Goal: Information Seeking & Learning: Check status

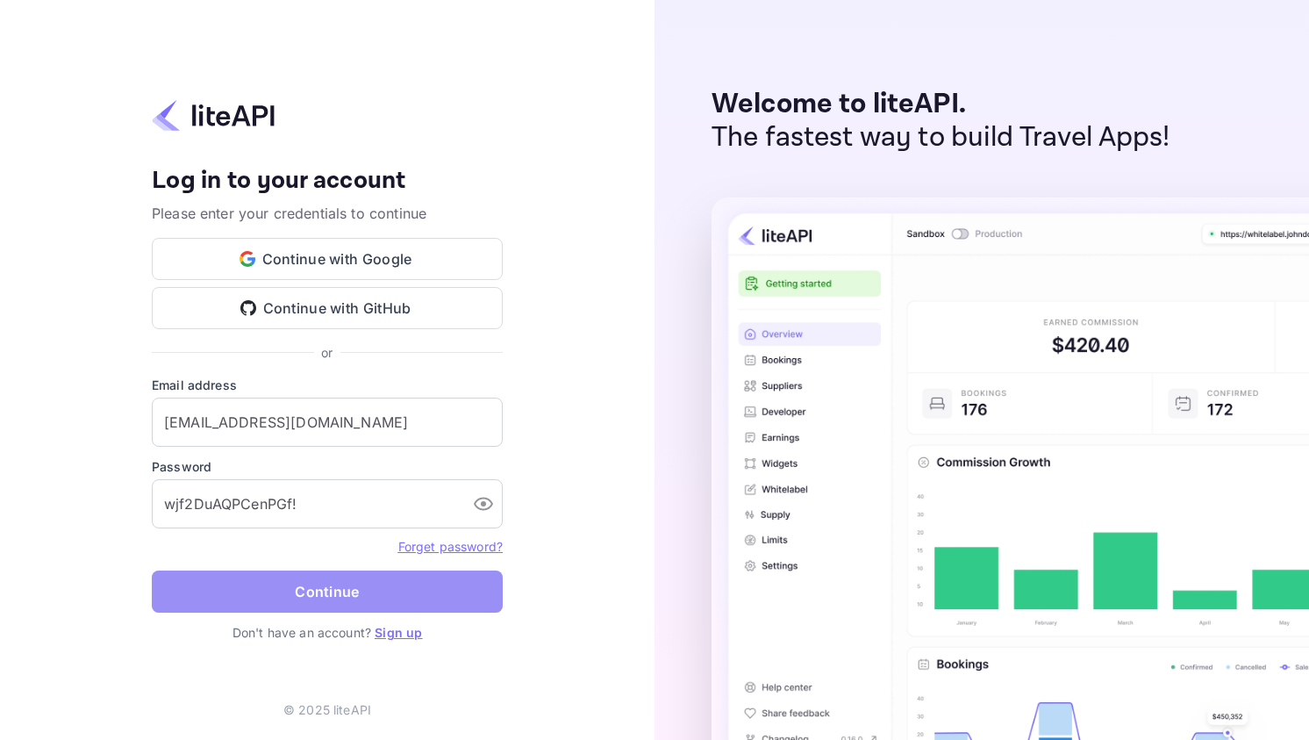
click at [354, 607] on button "Continue" at bounding box center [327, 591] width 351 height 42
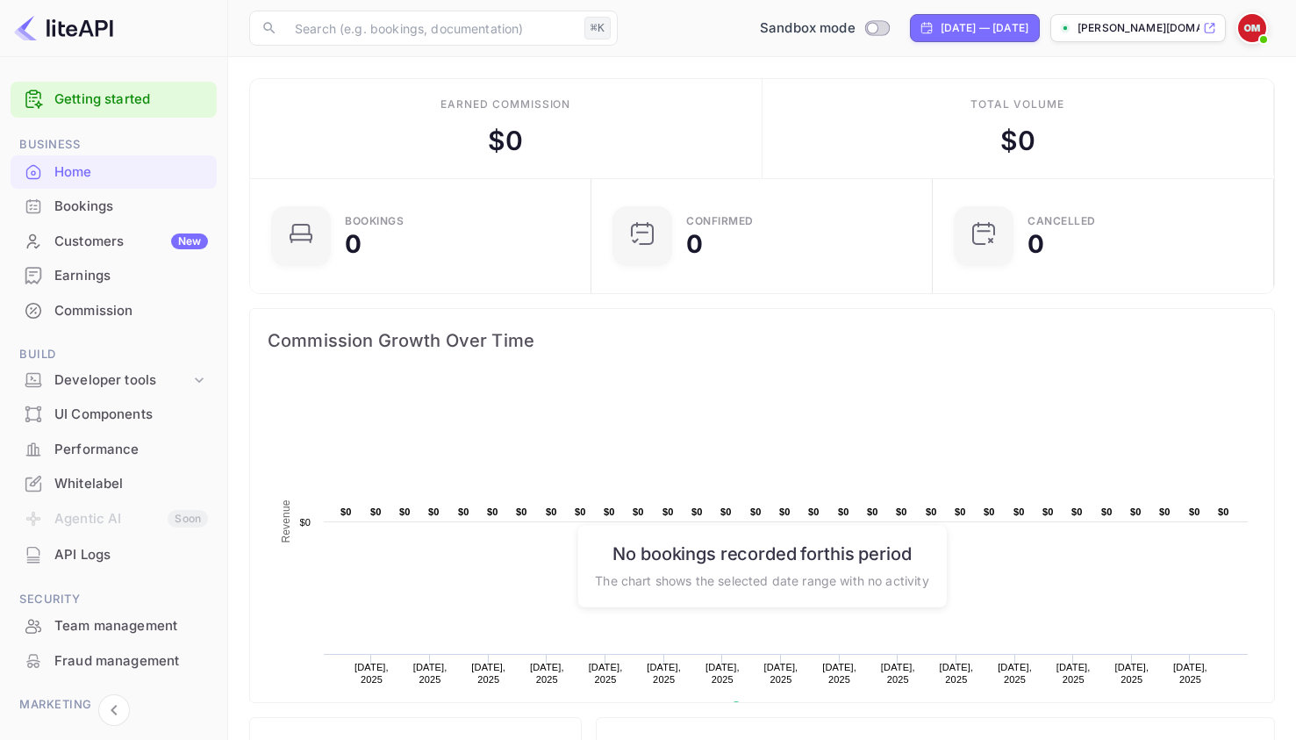
click at [104, 211] on div "Bookings" at bounding box center [131, 207] width 154 height 20
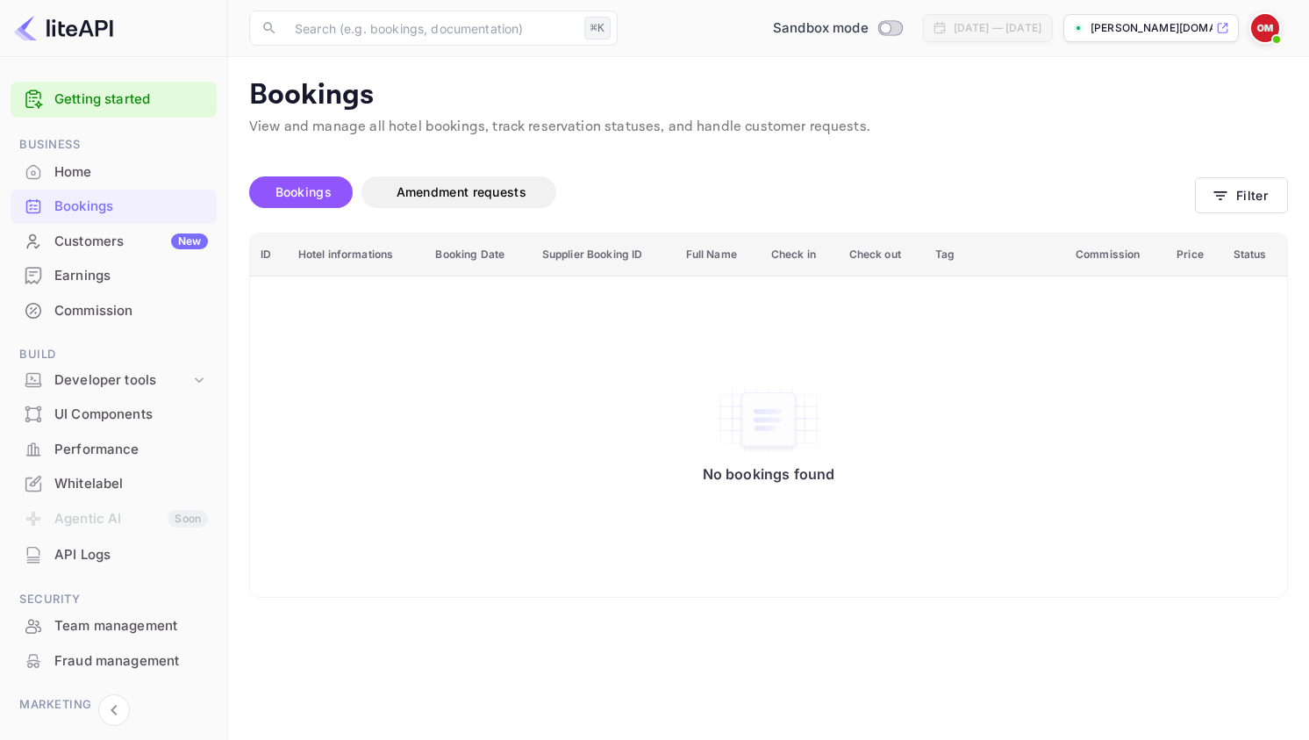
click at [127, 247] on div "Customers New" at bounding box center [131, 242] width 154 height 20
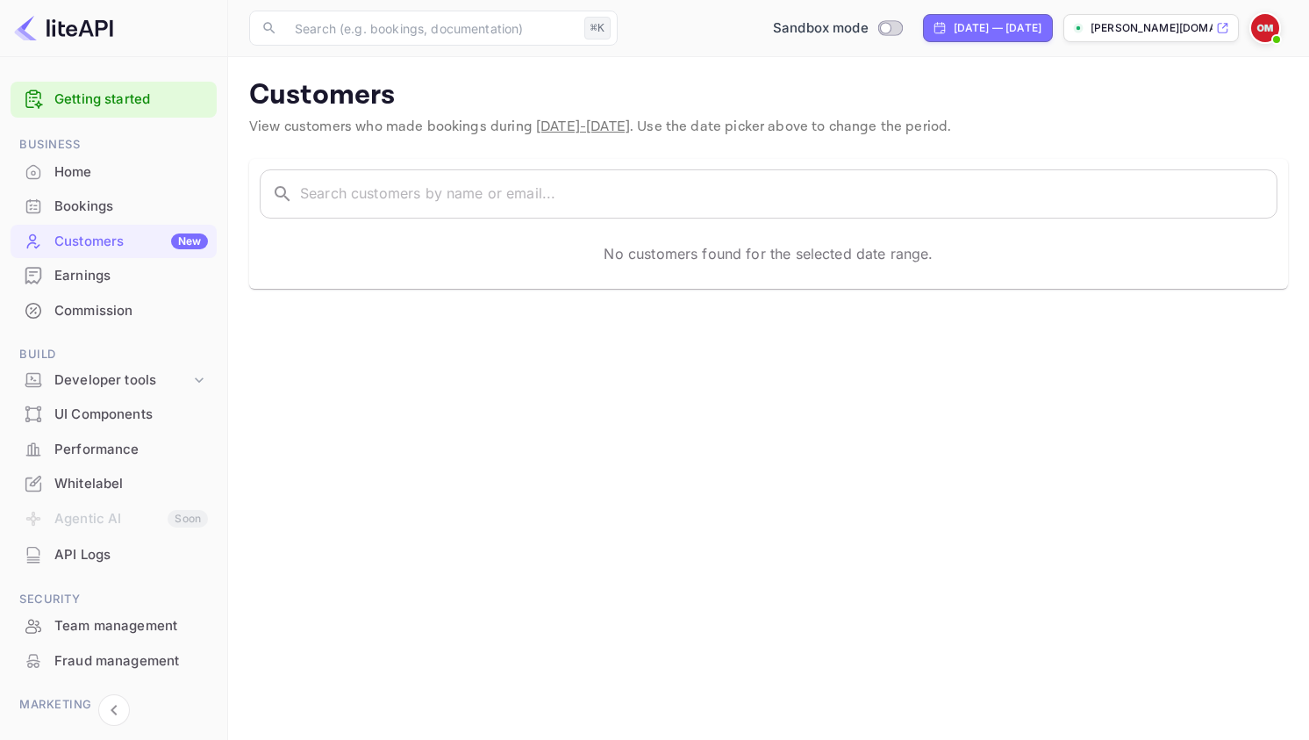
click at [86, 273] on div "Earnings" at bounding box center [131, 276] width 154 height 20
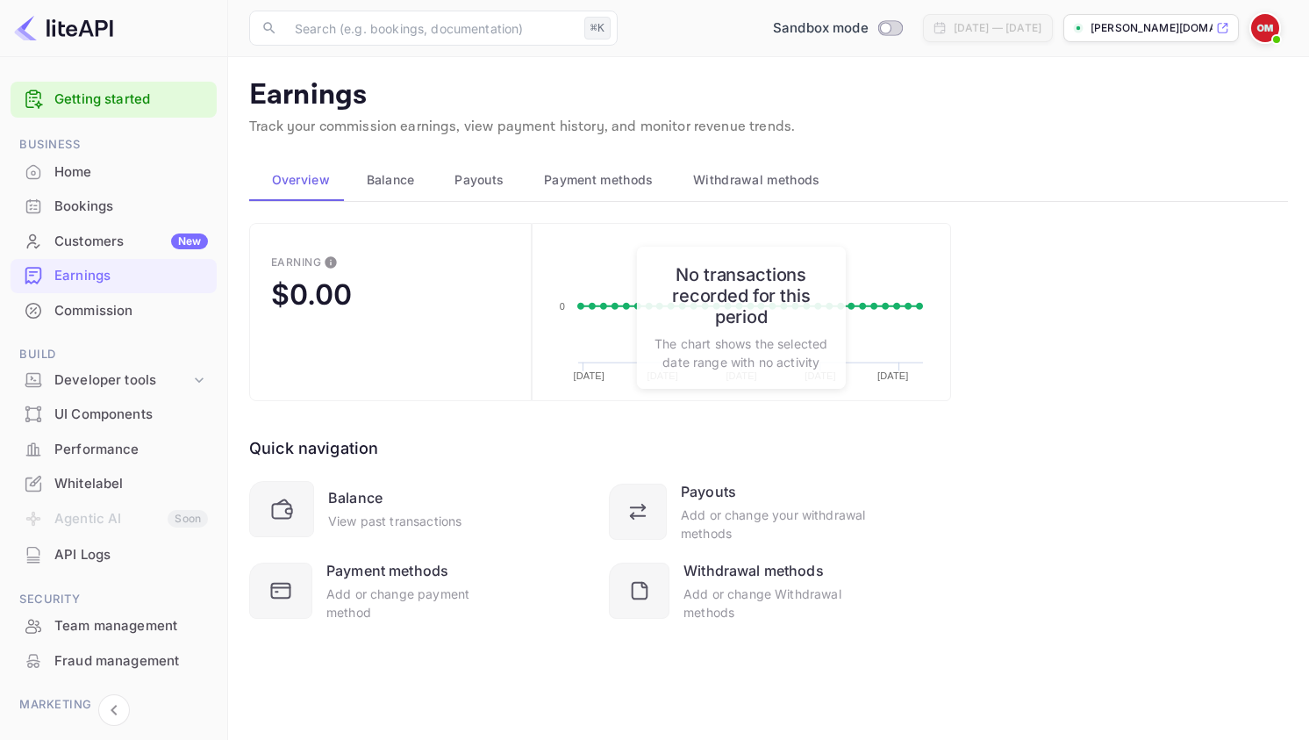
click at [238, 314] on main "Earnings Track your commission earnings, view payment history, and monitor reve…" at bounding box center [768, 398] width 1081 height 683
click at [376, 175] on span "Balance" at bounding box center [391, 179] width 48 height 21
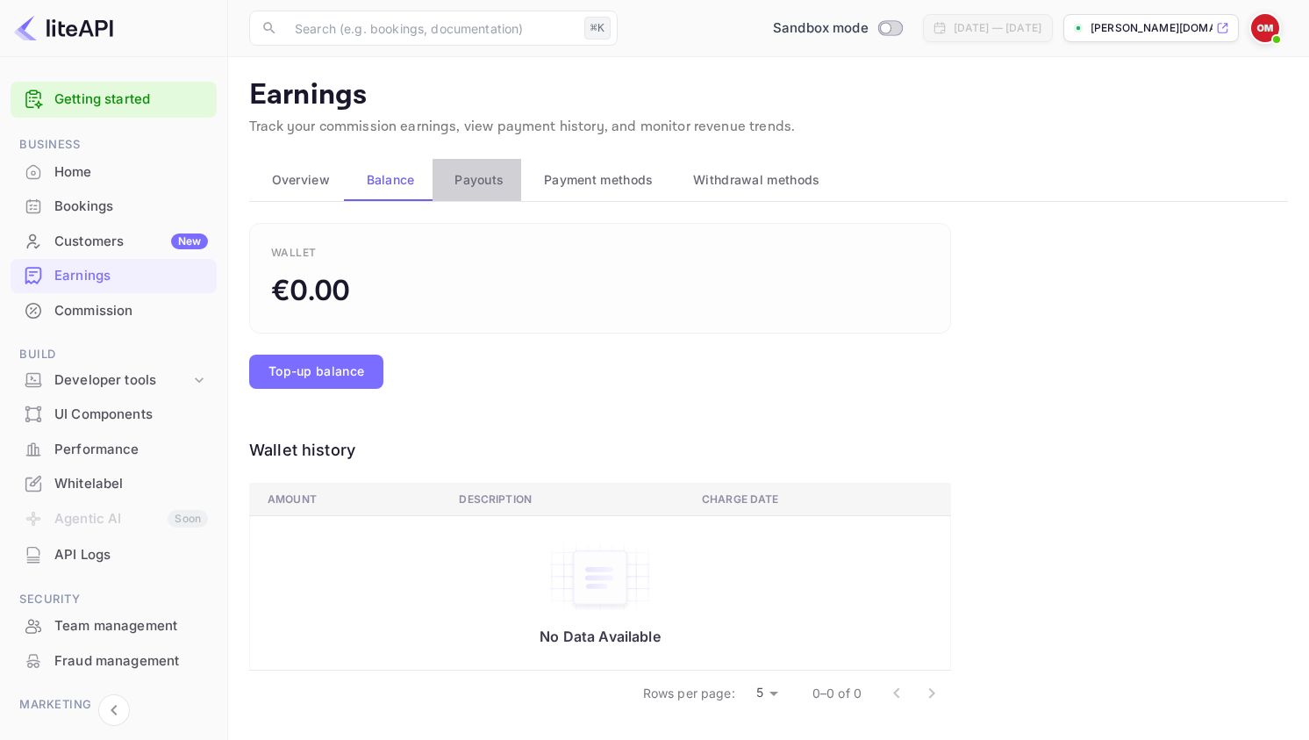
click at [445, 184] on button "Payouts" at bounding box center [478, 180] width 90 height 42
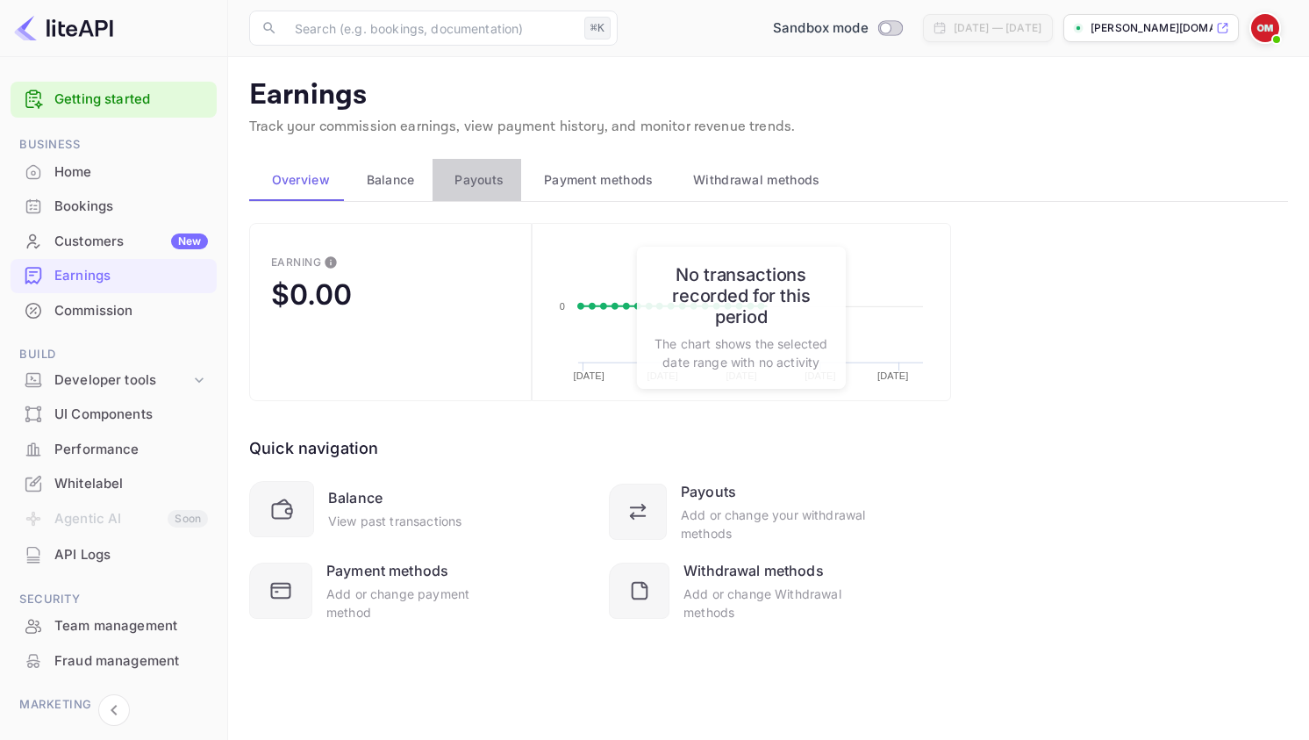
click at [447, 184] on div "Payouts" at bounding box center [477, 179] width 61 height 21
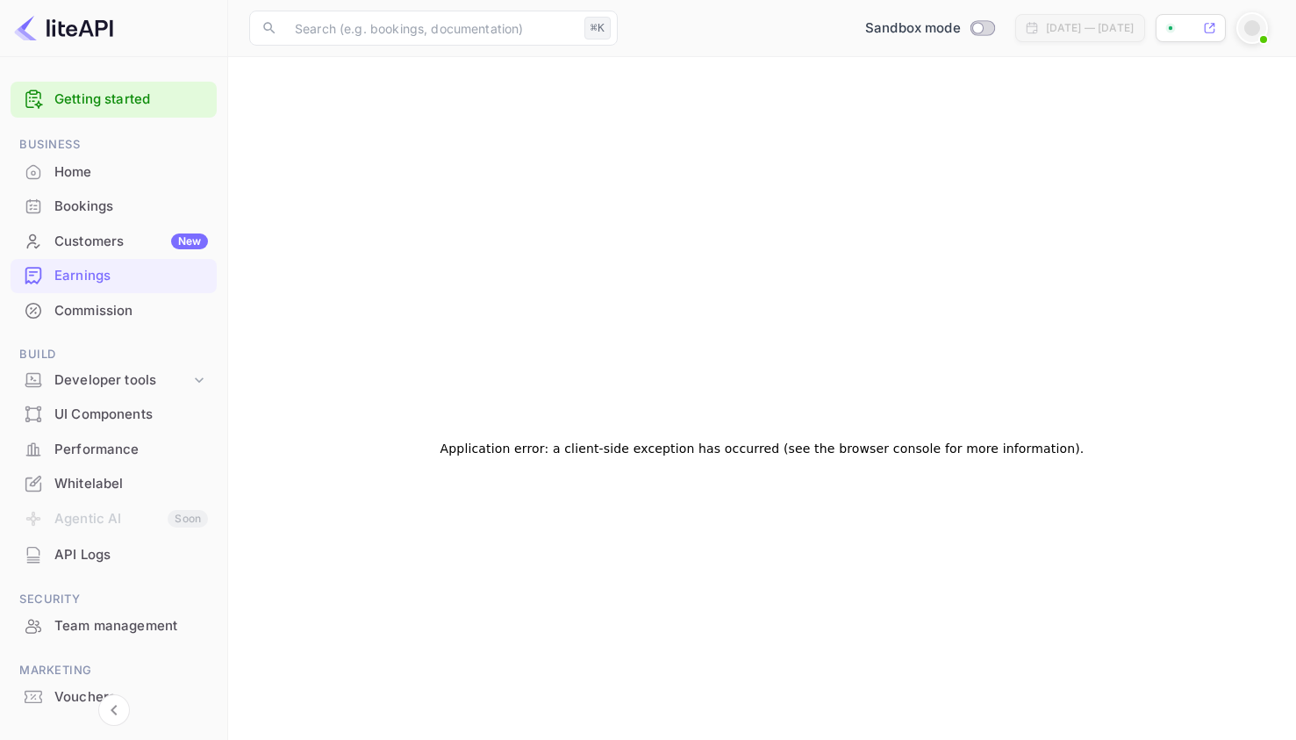
scroll to position [7, 0]
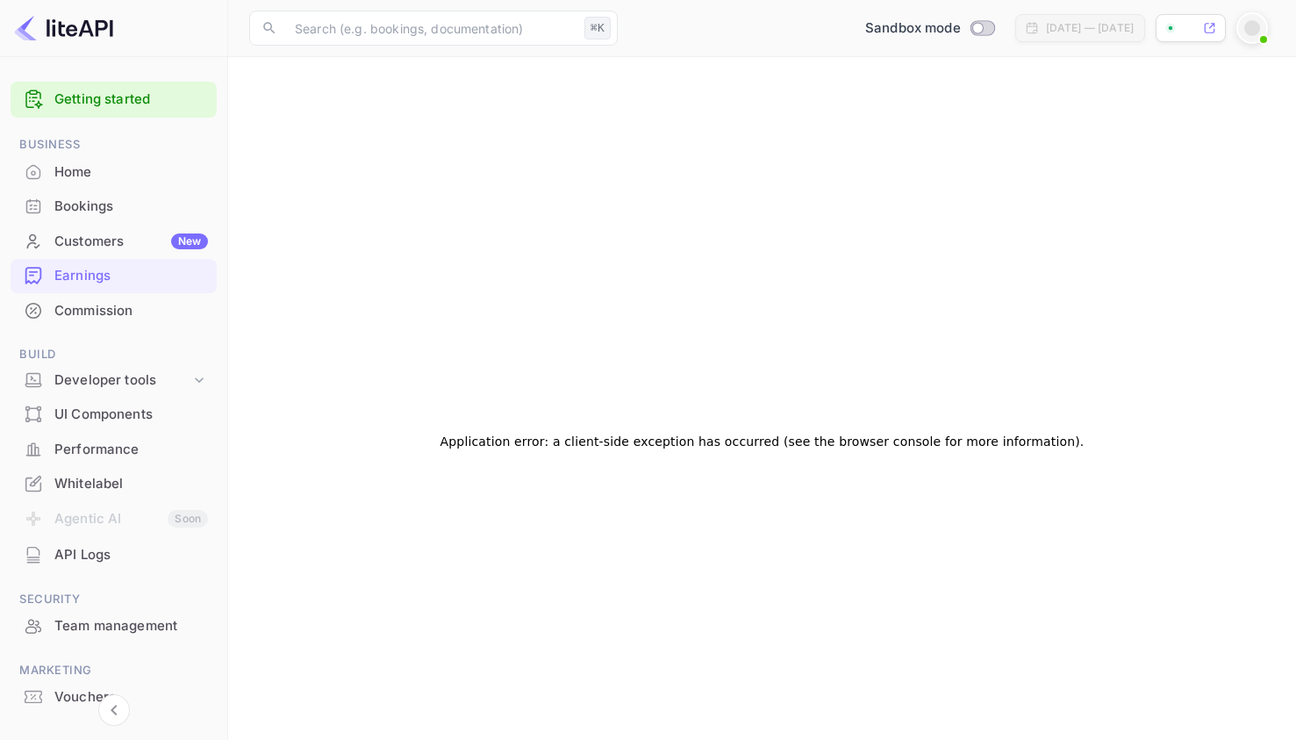
click at [97, 3] on div at bounding box center [114, 28] width 228 height 57
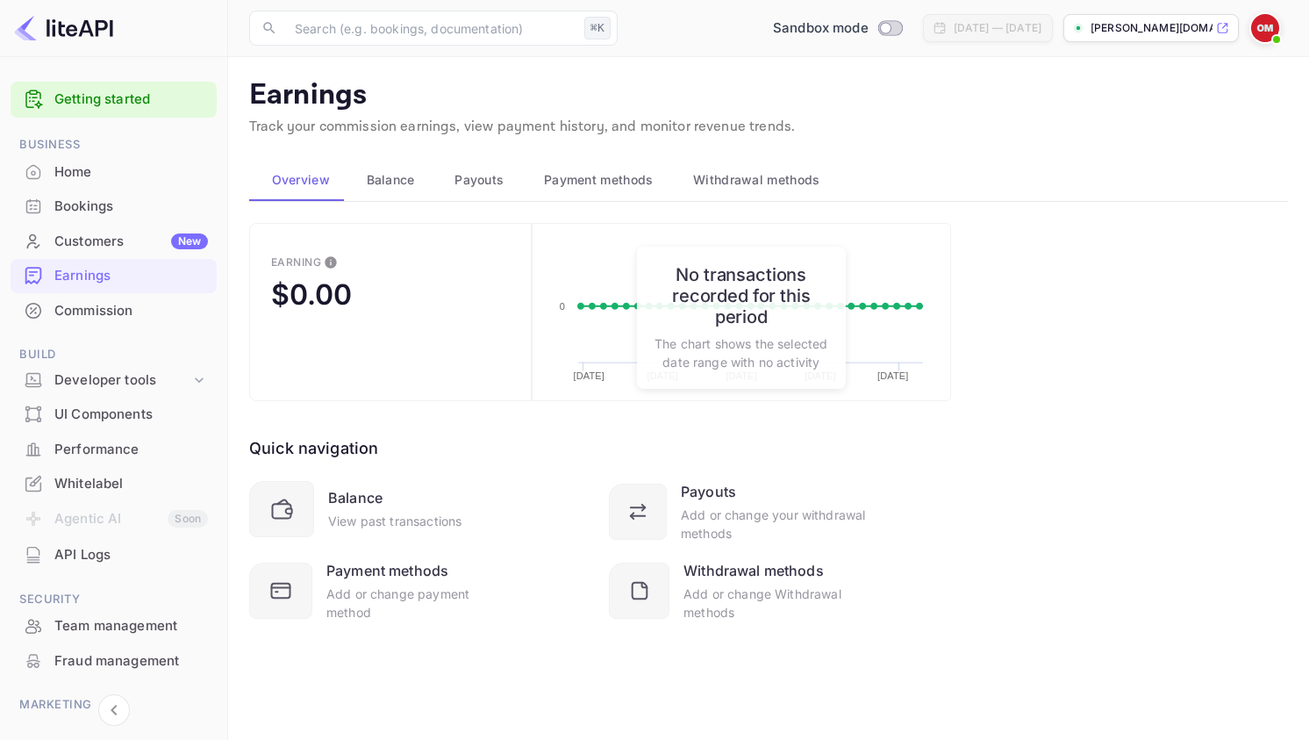
click at [470, 184] on span "Payouts" at bounding box center [479, 179] width 49 height 21
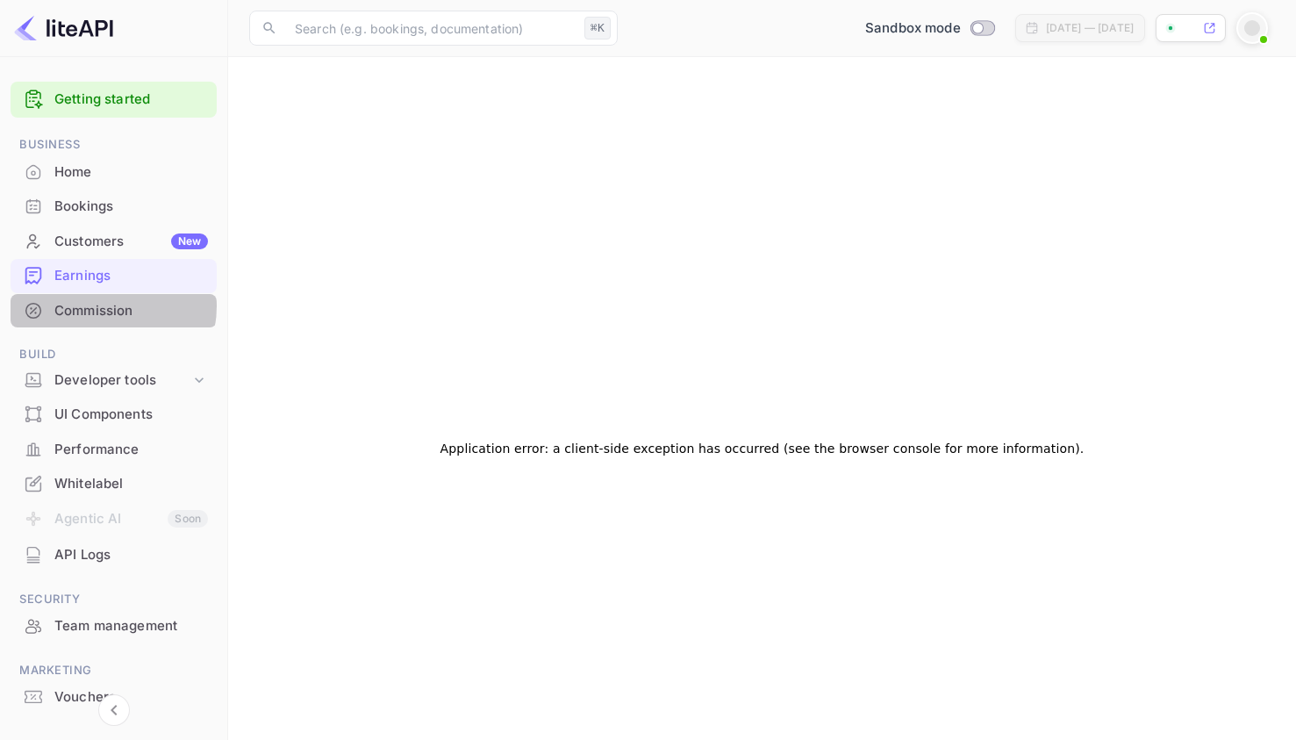
click at [97, 305] on div "Commission" at bounding box center [131, 311] width 154 height 20
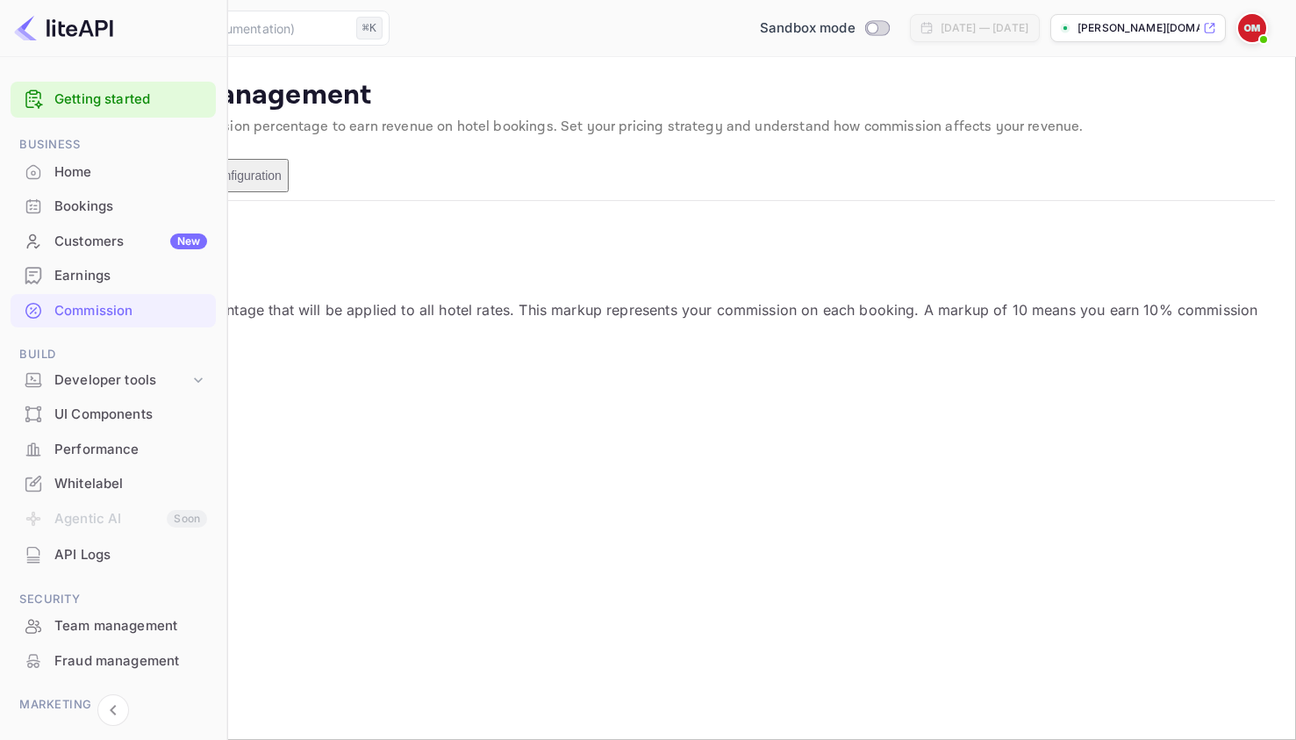
click at [168, 190] on div "Overrides New" at bounding box center [142, 175] width 54 height 28
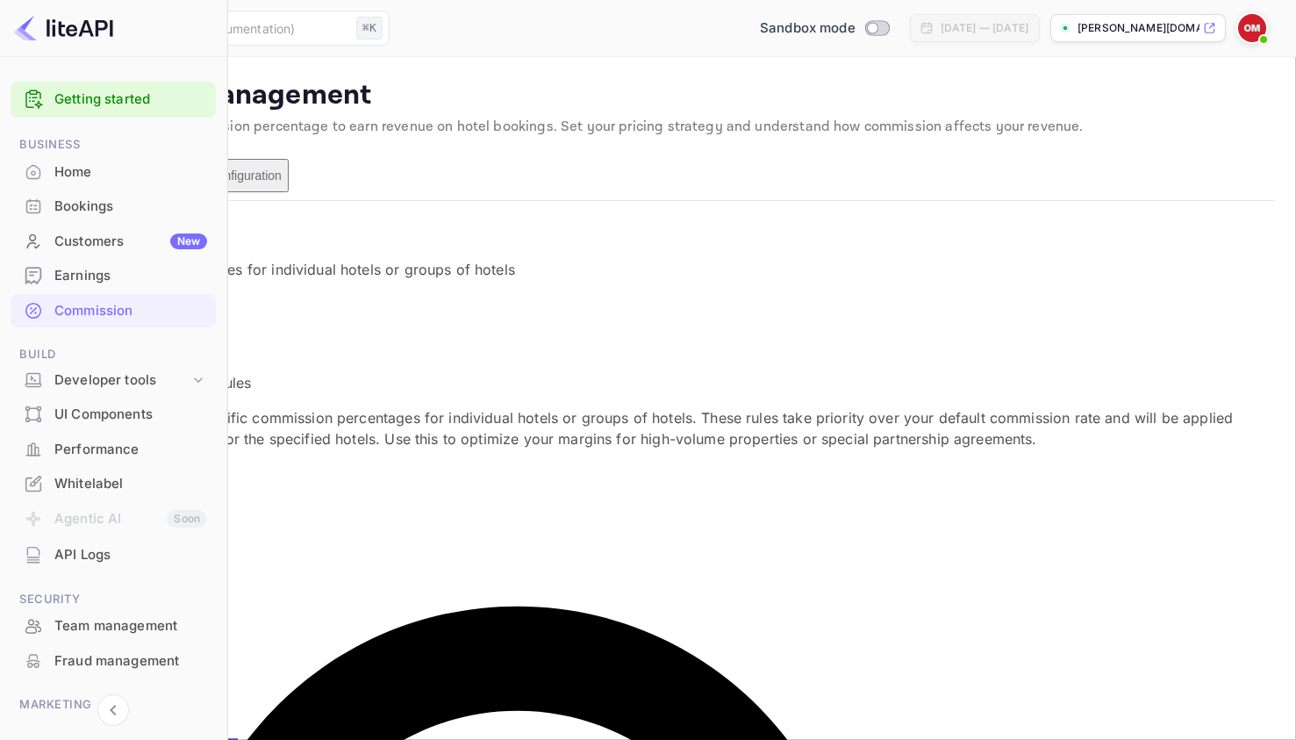
scroll to position [23, 0]
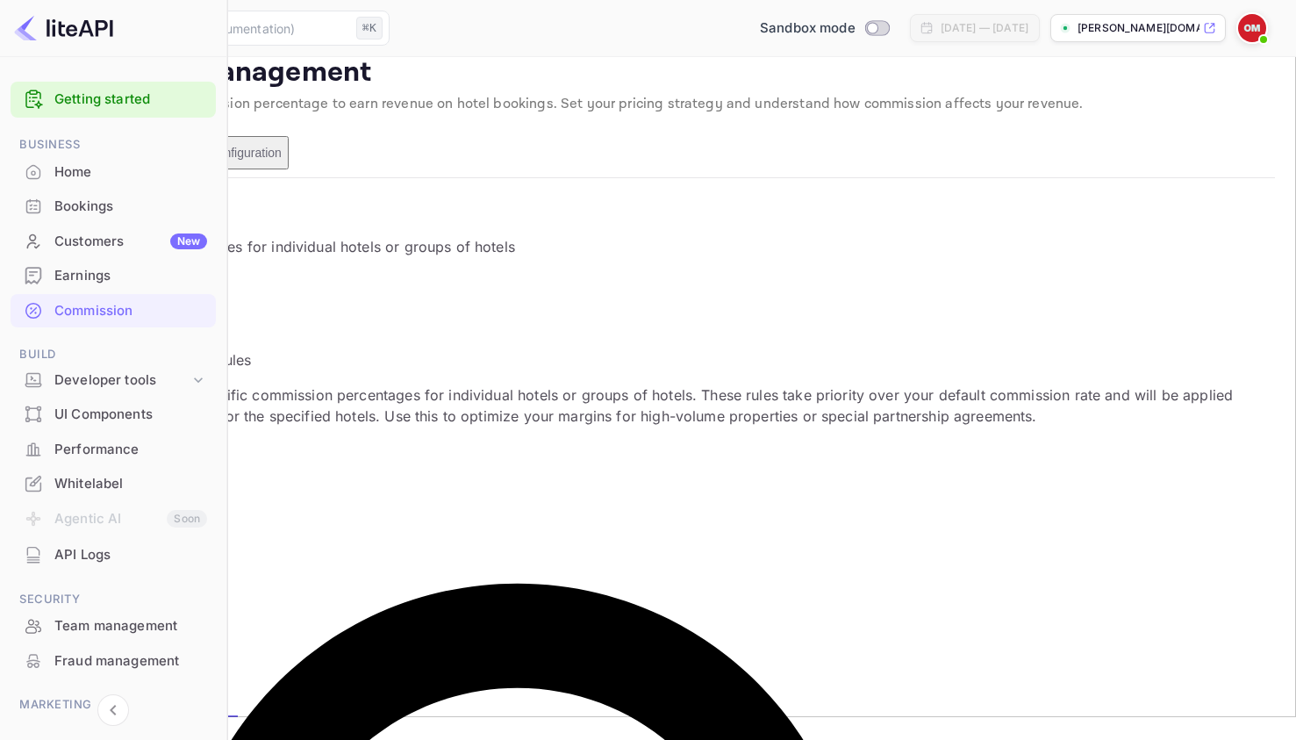
click at [289, 169] on button "Test Configuration" at bounding box center [232, 152] width 113 height 33
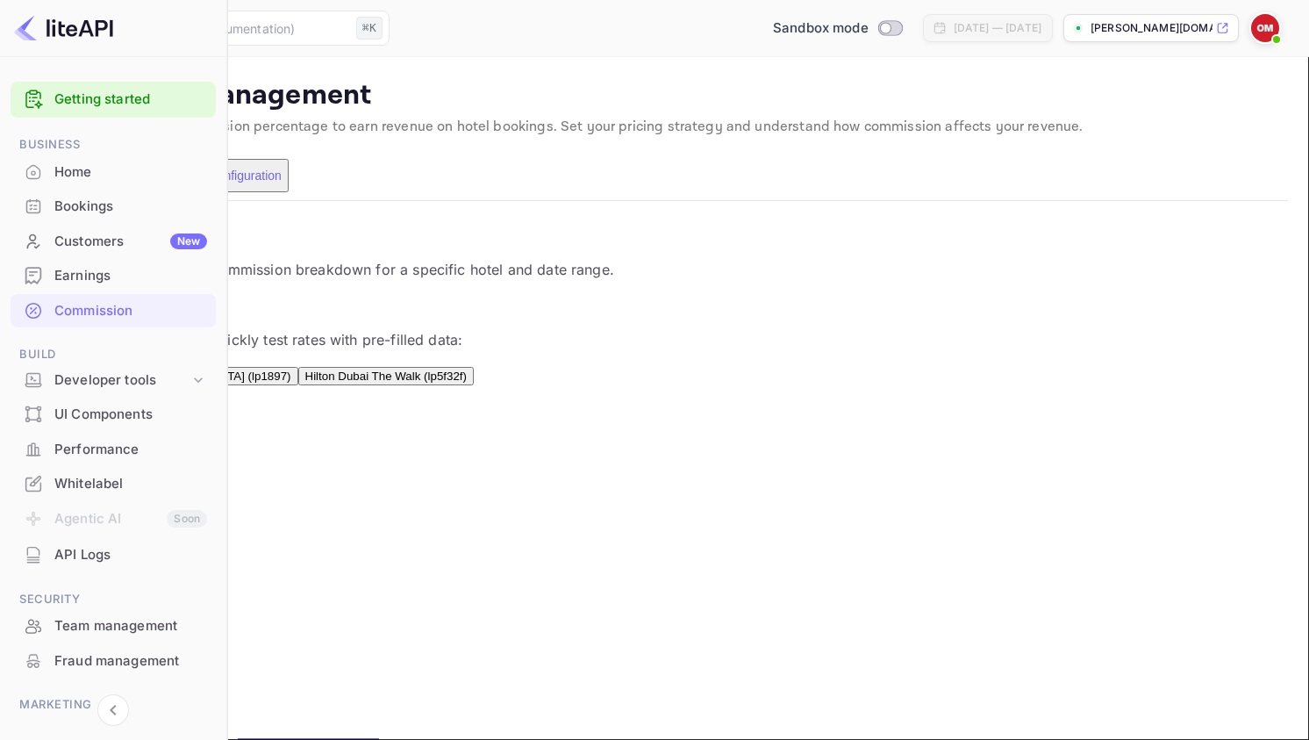
click at [176, 191] on button "Overrides New" at bounding box center [142, 175] width 68 height 33
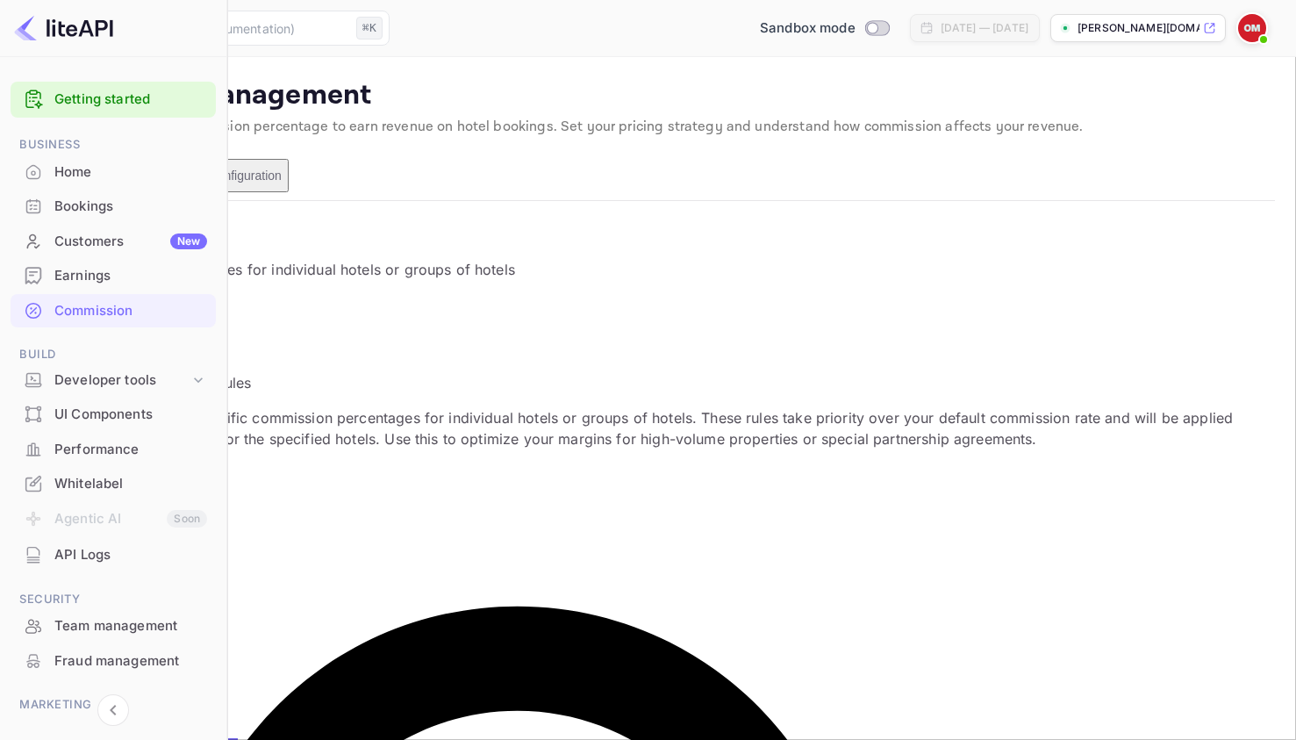
click at [108, 192] on button "Configuration" at bounding box center [64, 175] width 87 height 33
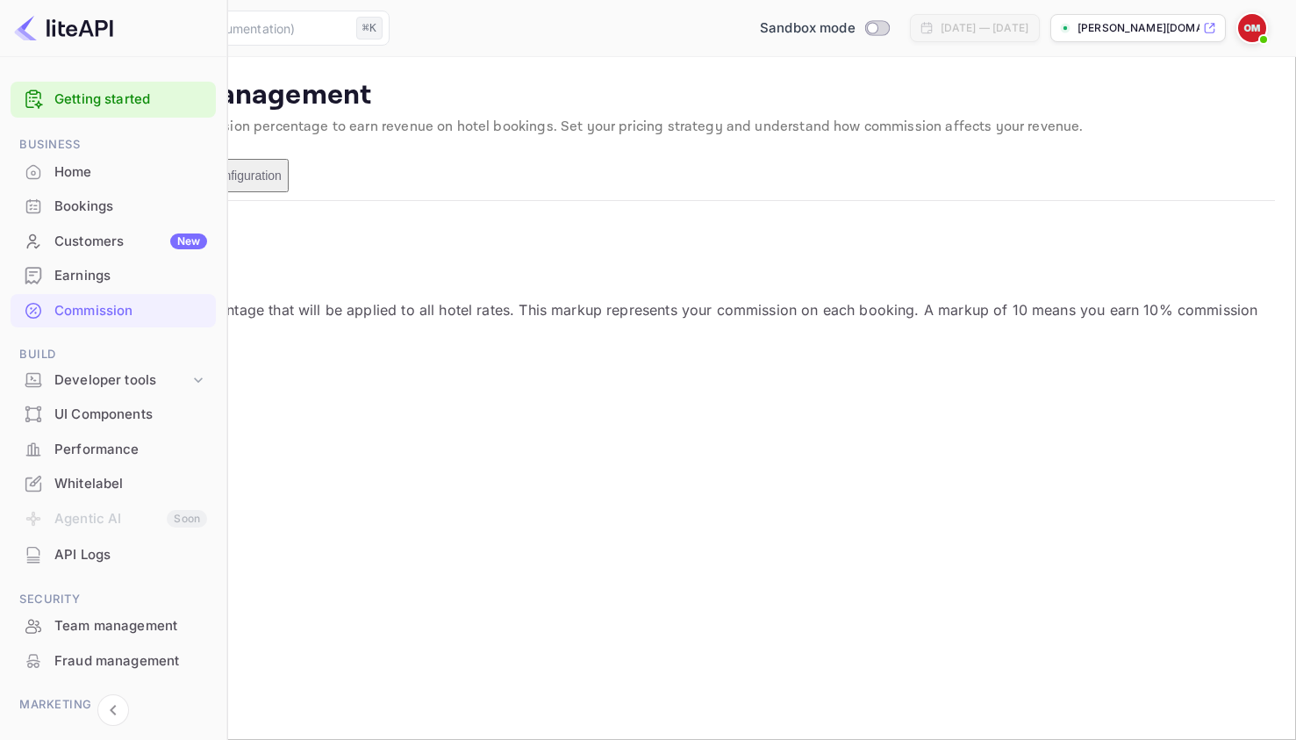
scroll to position [298, 610]
click at [98, 272] on div "Earnings" at bounding box center [130, 276] width 153 height 20
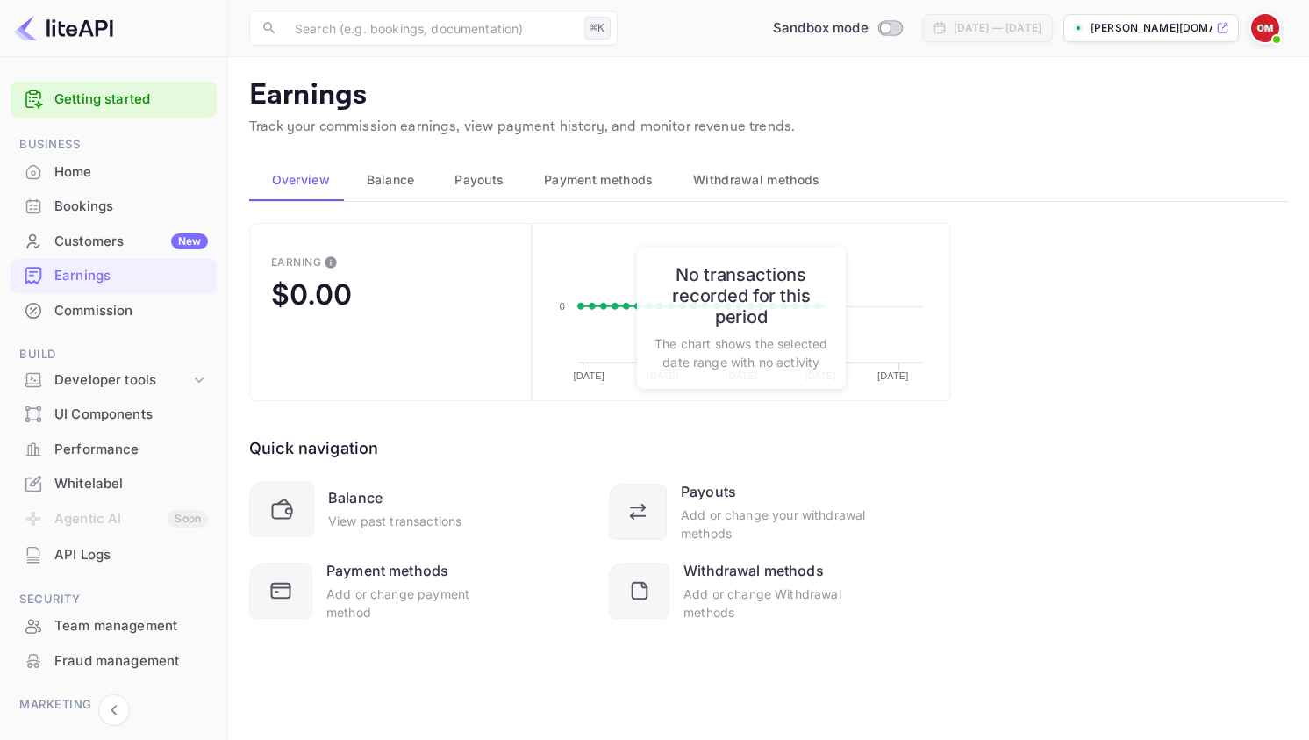
click at [445, 183] on button "Payouts" at bounding box center [478, 180] width 90 height 42
click at [690, 173] on div "Withdrawal methods" at bounding box center [754, 179] width 139 height 21
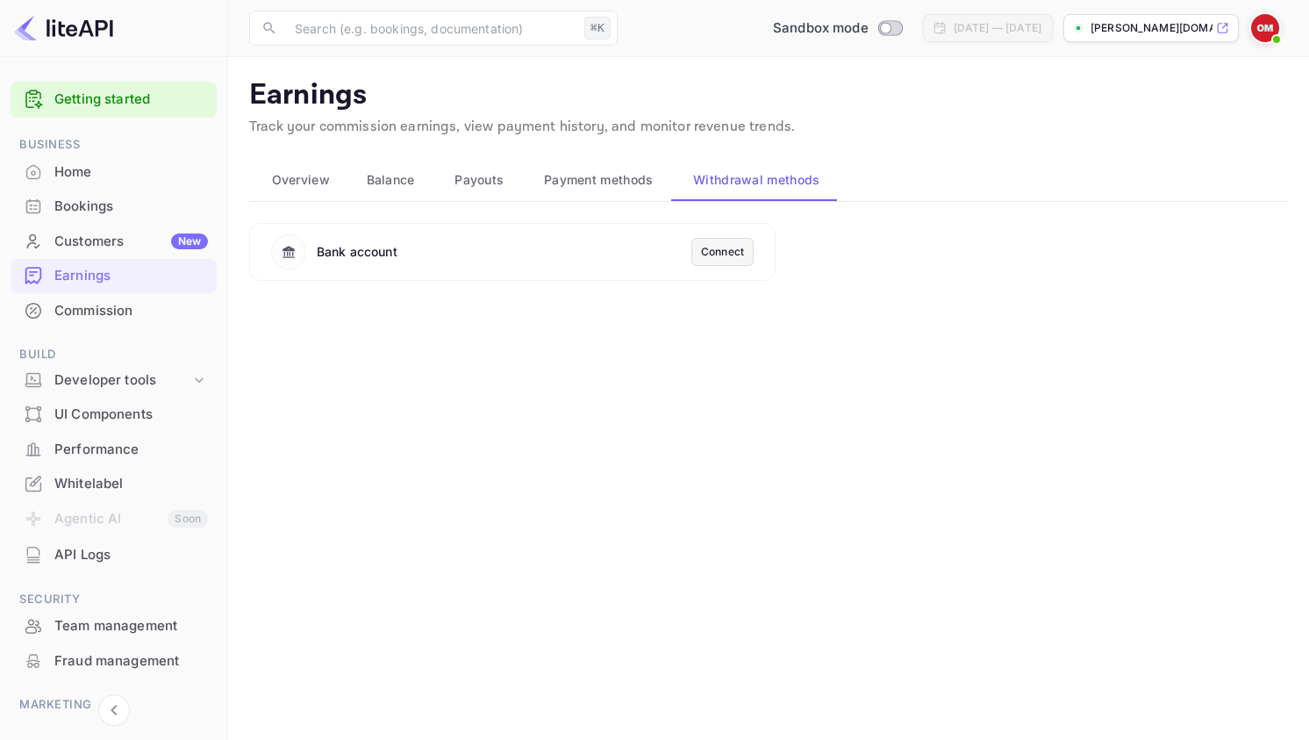
click at [612, 183] on span "Payment methods" at bounding box center [599, 179] width 110 height 21
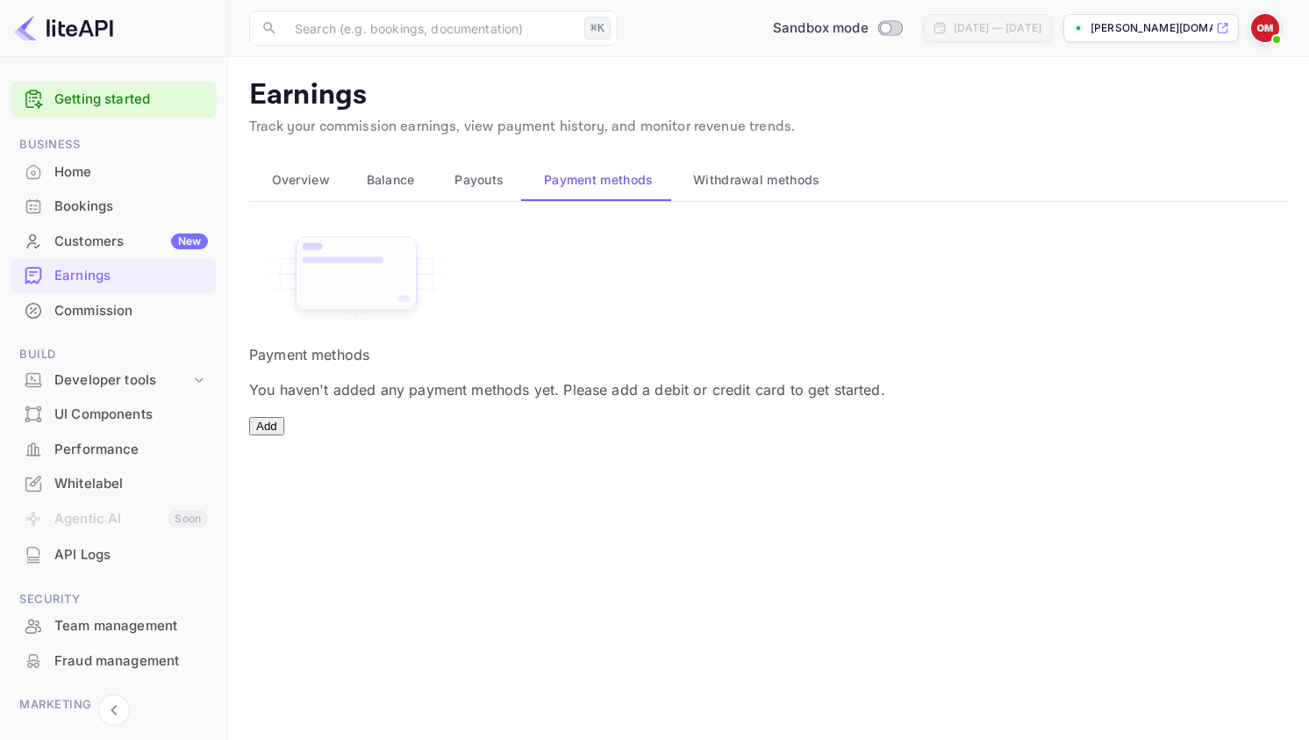
click at [317, 185] on span "Overview" at bounding box center [301, 179] width 58 height 21
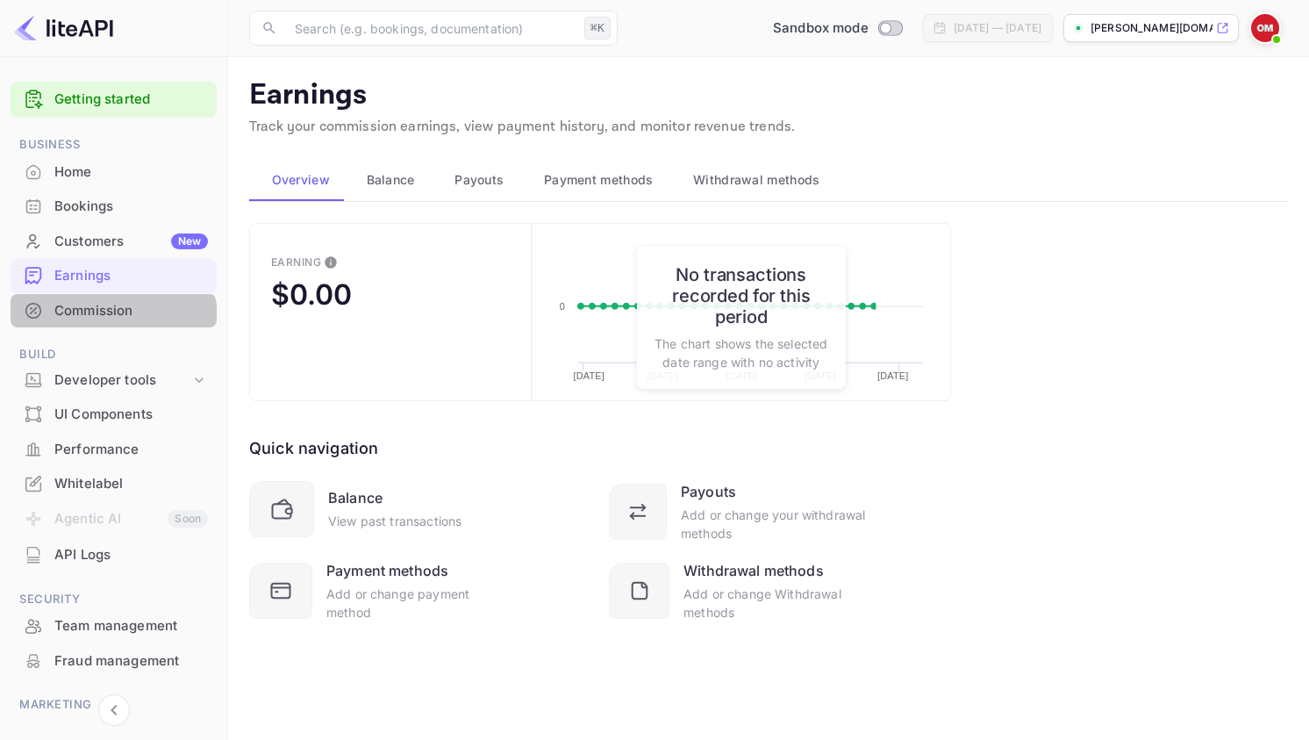
click at [86, 326] on div "Commission" at bounding box center [114, 311] width 206 height 34
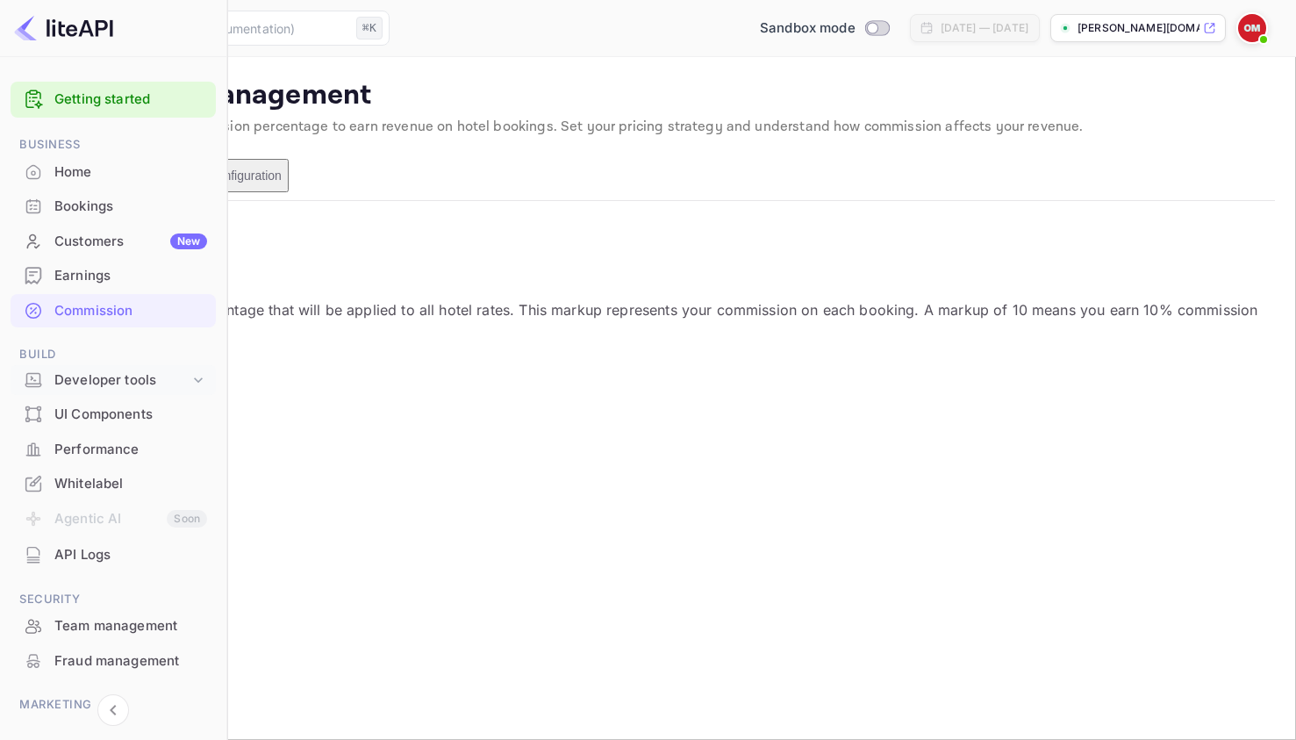
scroll to position [298, 610]
click at [137, 383] on div "Developer tools" at bounding box center [121, 380] width 135 height 20
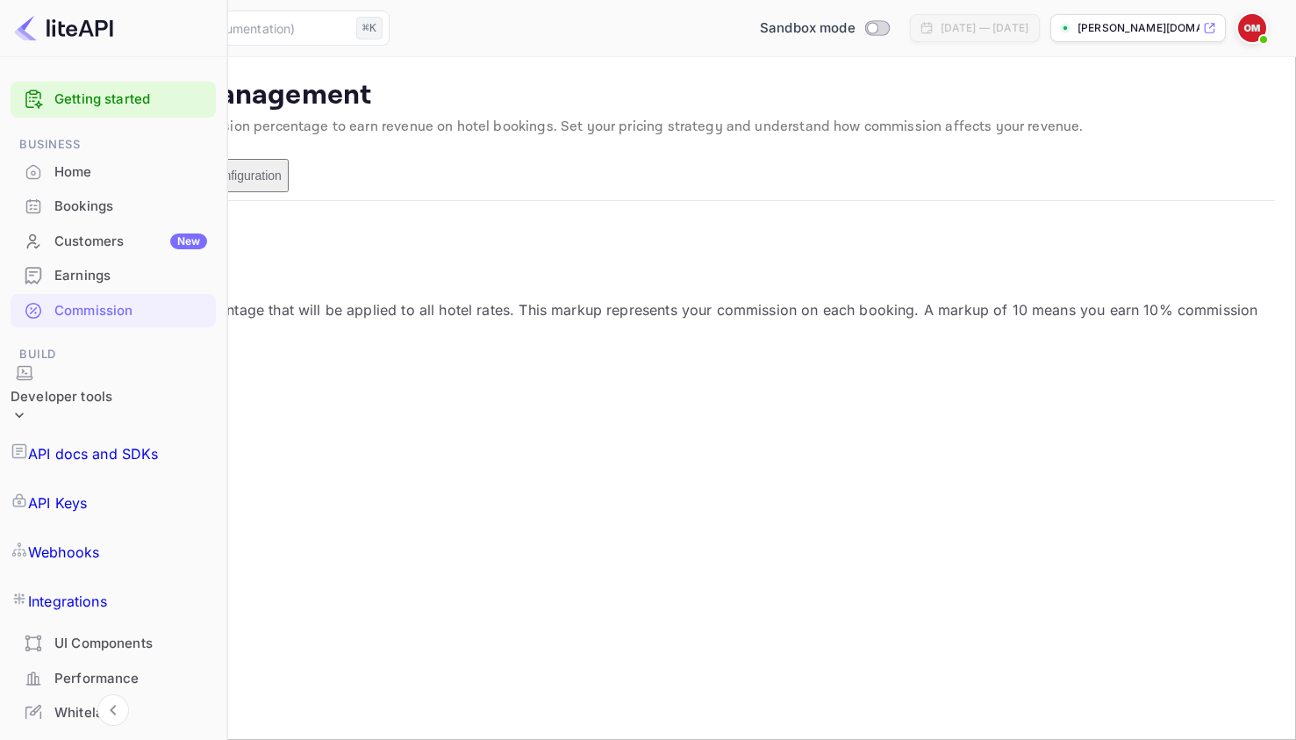
click at [116, 478] on link "API Keys" at bounding box center [113, 502] width 205 height 49
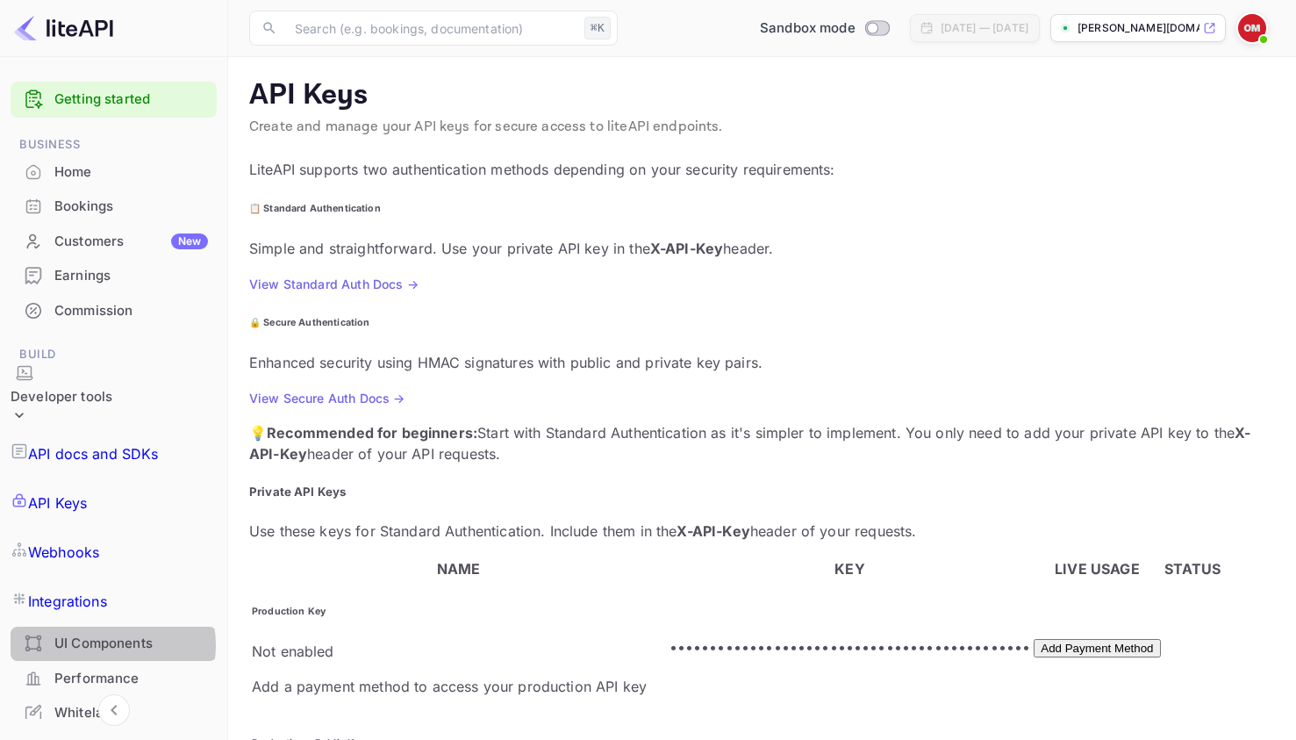
click at [103, 634] on div "UI Components" at bounding box center [131, 644] width 154 height 20
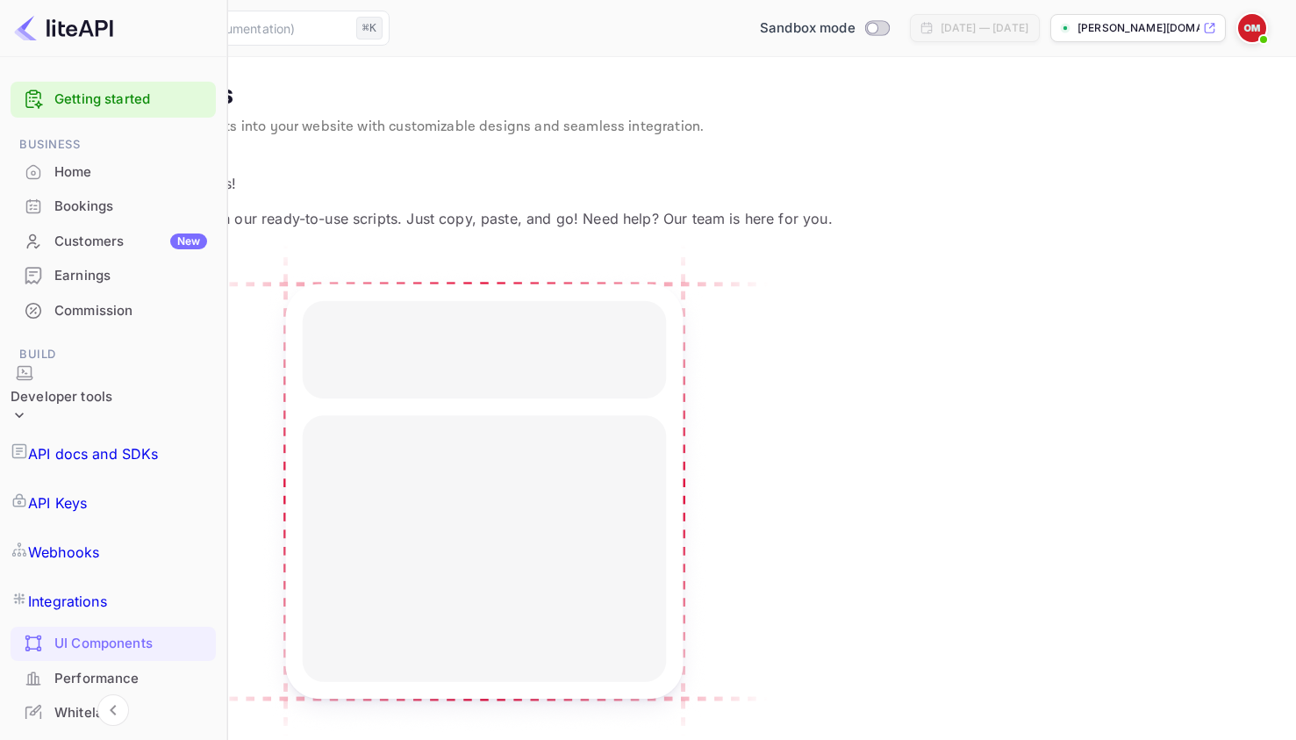
click at [107, 669] on div "Performance" at bounding box center [130, 679] width 153 height 20
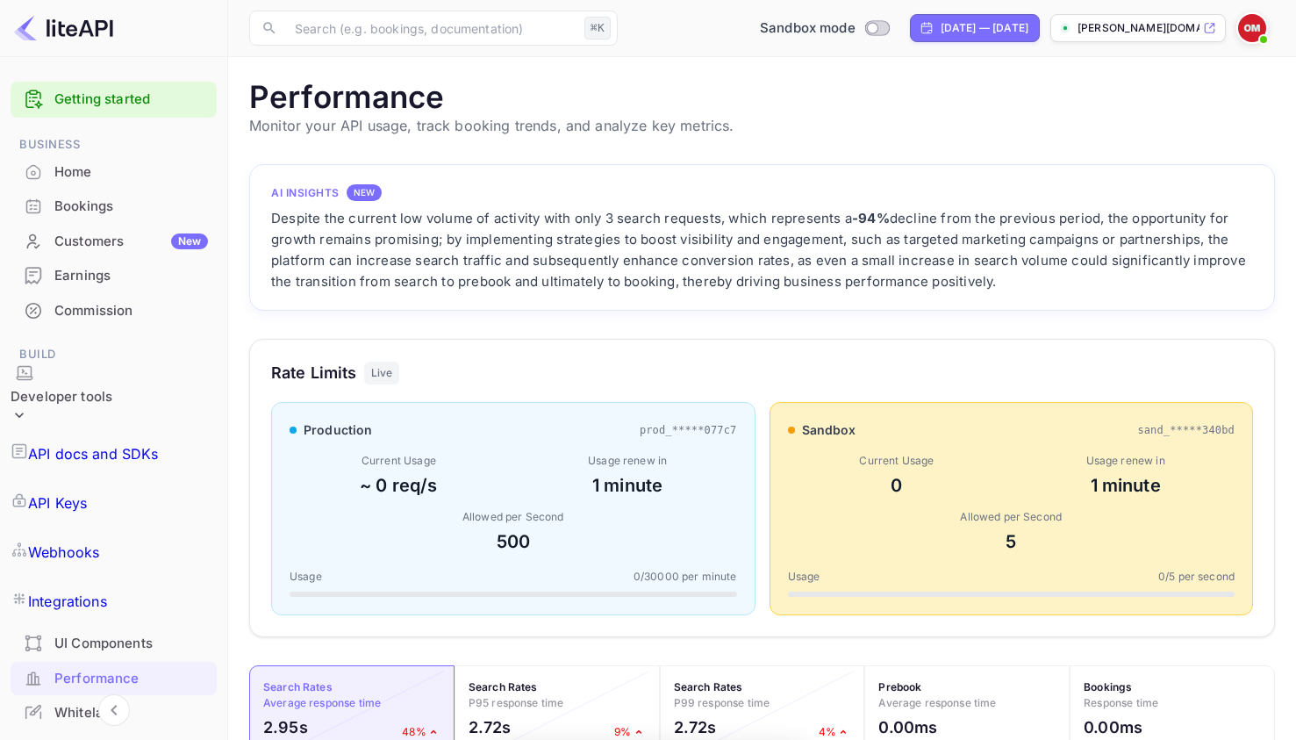
scroll to position [439, 1013]
